Goal: Register for event/course

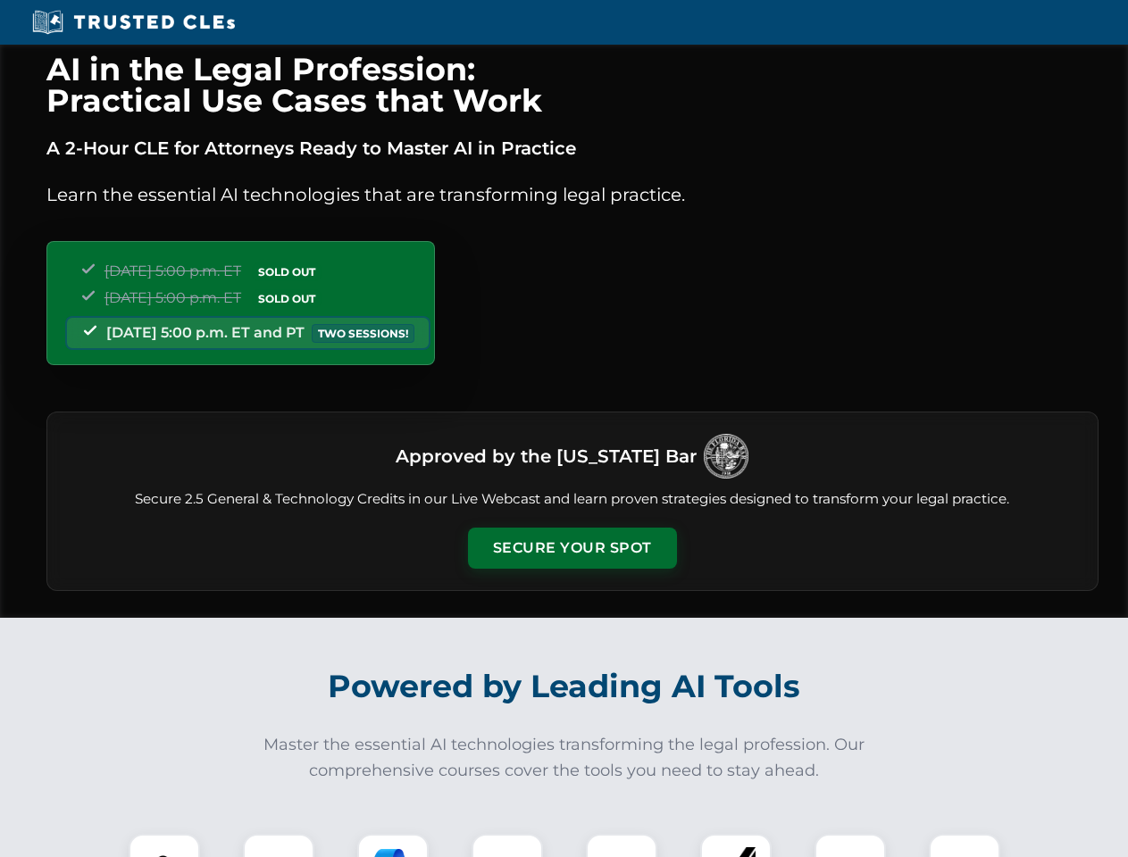
click at [572, 548] on button "Secure Your Spot" at bounding box center [572, 548] width 209 height 41
click at [164, 846] on img at bounding box center [164, 870] width 52 height 52
